Goal: Task Accomplishment & Management: Manage account settings

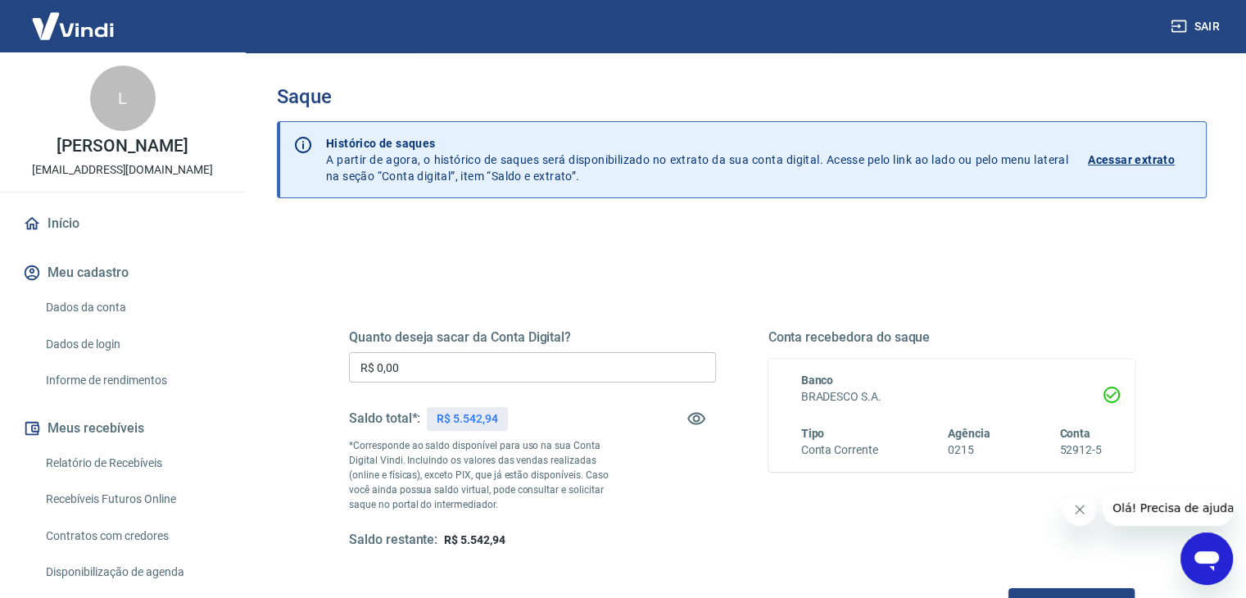
click at [514, 364] on input "R$ 0,00" at bounding box center [532, 367] width 367 height 30
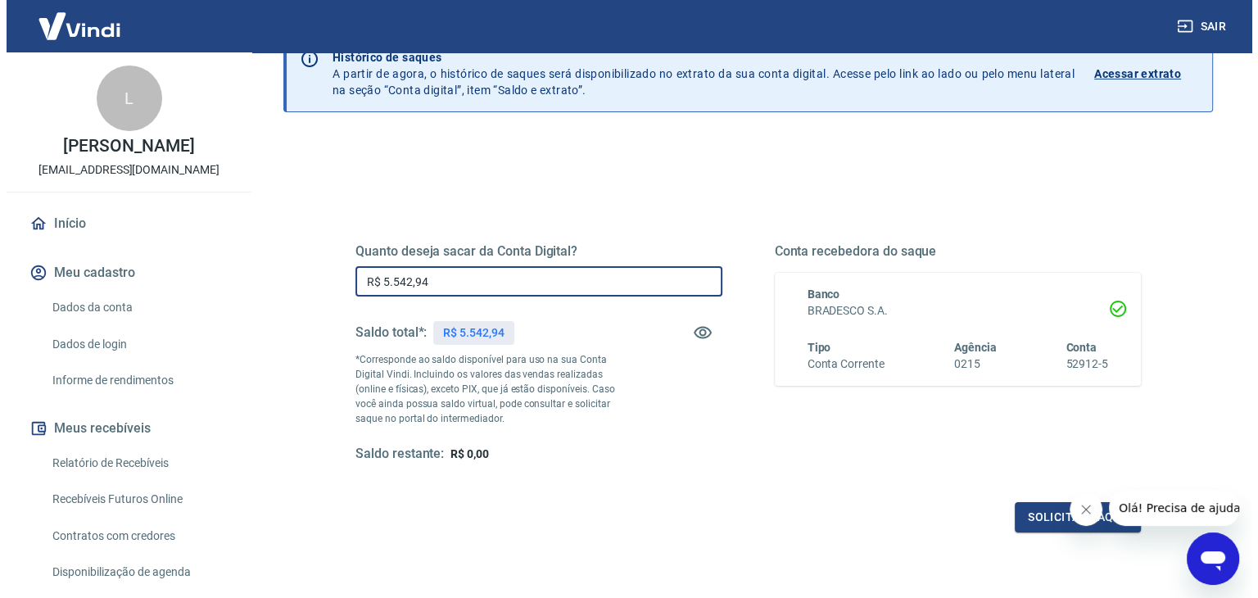
scroll to position [164, 0]
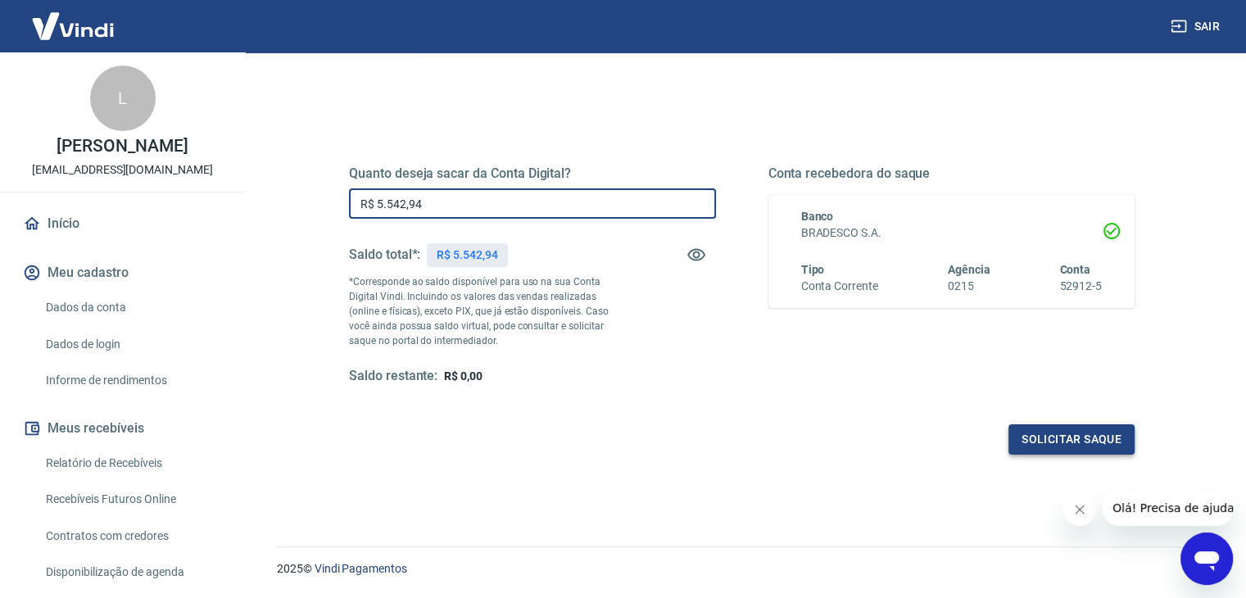
type input "R$ 5.542,94"
click at [1052, 442] on button "Solicitar saque" at bounding box center [1071, 439] width 126 height 30
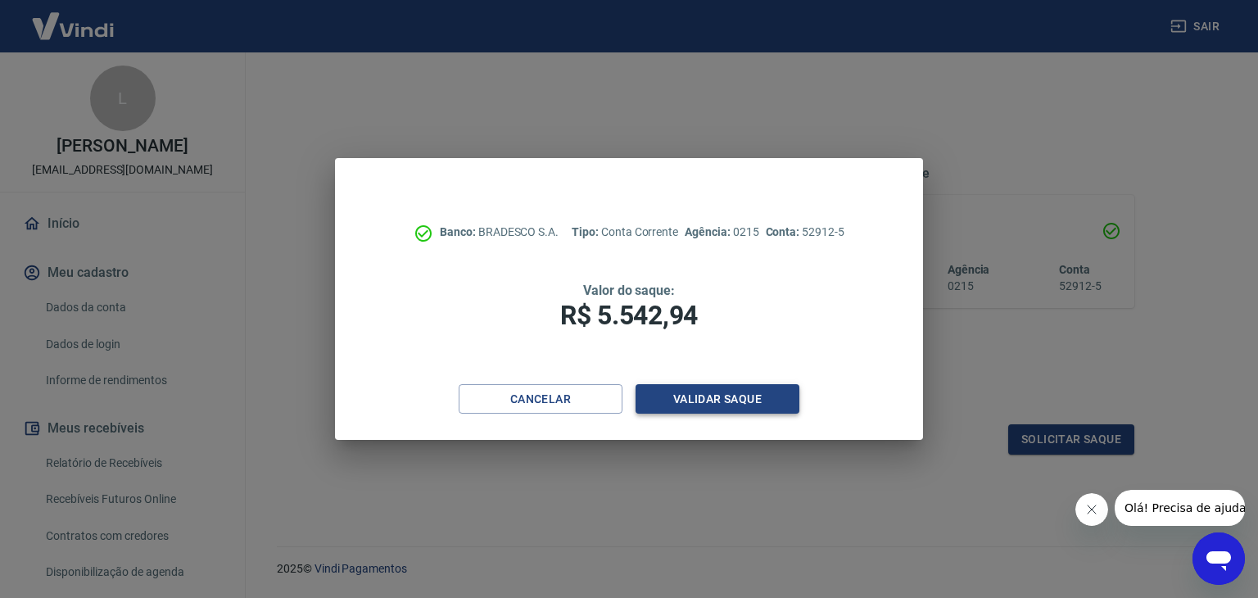
click at [763, 404] on button "Validar saque" at bounding box center [718, 399] width 164 height 30
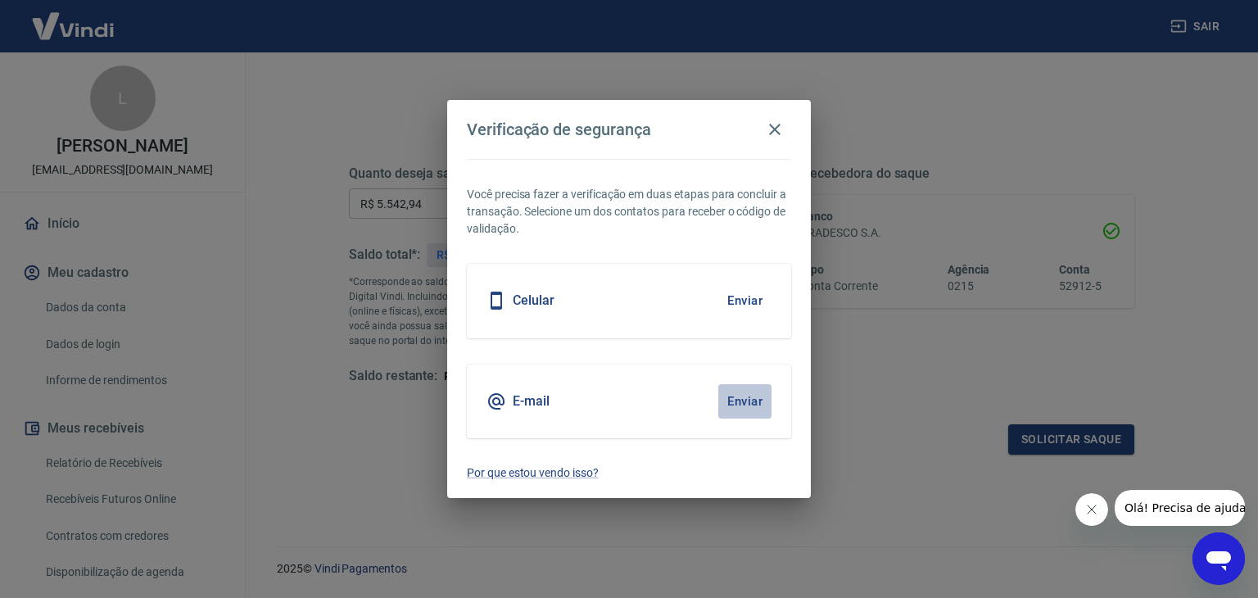
click at [731, 391] on button "Enviar" at bounding box center [744, 401] width 53 height 34
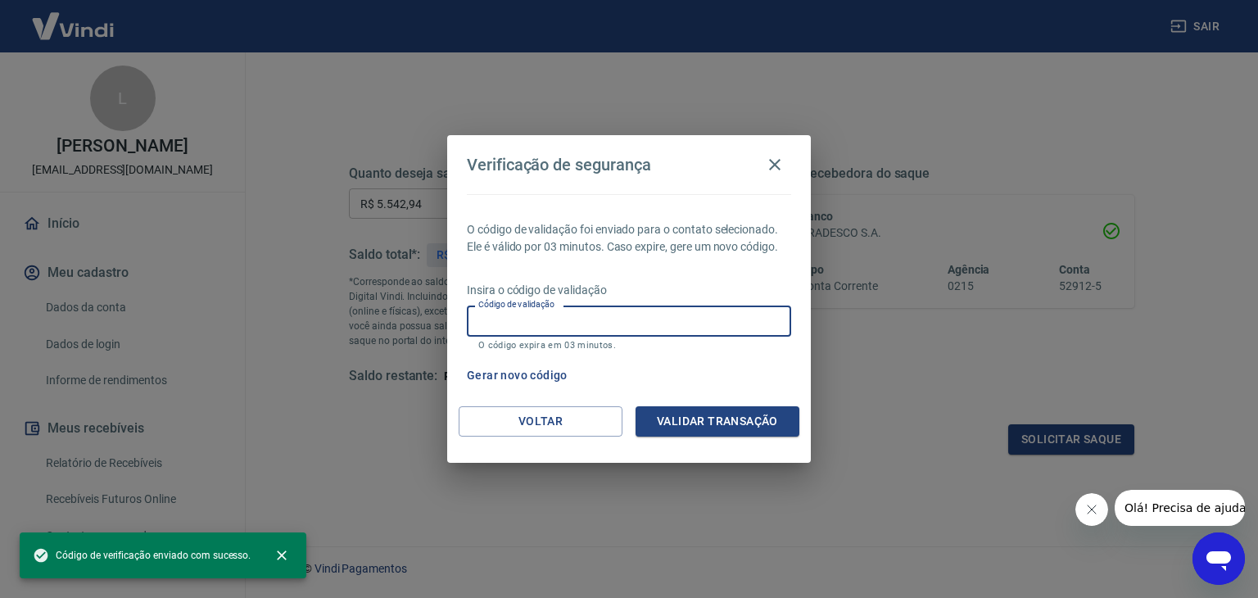
click at [593, 324] on input "Código de validação" at bounding box center [629, 321] width 324 height 30
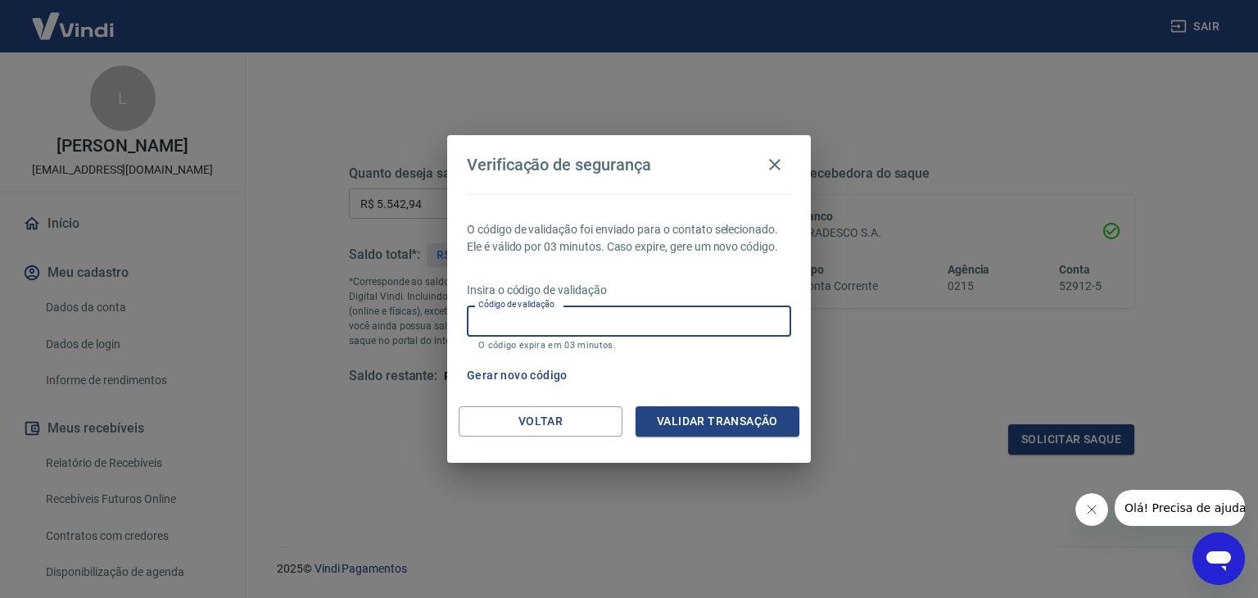
paste input "794539"
type input "794539"
click at [707, 416] on button "Validar transação" at bounding box center [718, 421] width 164 height 30
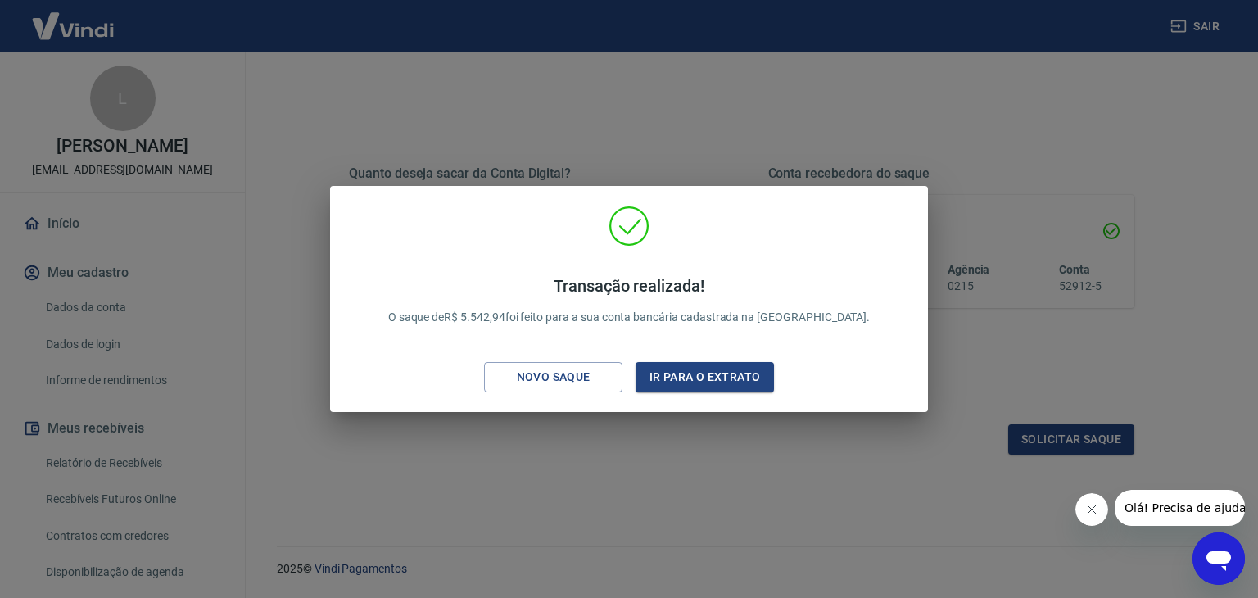
click at [649, 460] on div "Transação realizada! O saque de R$ 5.542,94 foi feito para a sua conta bancária…" at bounding box center [629, 299] width 1258 height 598
